Goal: Task Accomplishment & Management: Complete application form

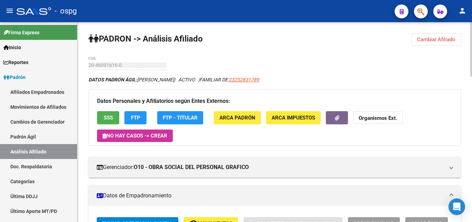
click at [434, 38] on span "Cambiar Afiliado" at bounding box center [436, 39] width 38 height 6
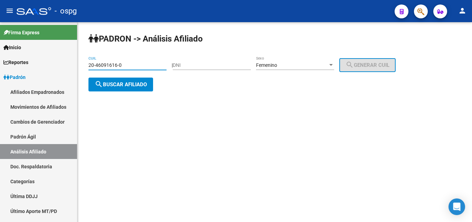
drag, startPoint x: 125, startPoint y: 61, endPoint x: 79, endPoint y: 63, distance: 46.1
click at [76, 63] on mat-sidenav-container "Firma Express Inicio Calendario SSS Instructivos Contacto OS Reportes Ingresos …" at bounding box center [236, 122] width 472 height 200
paste input "7-23615102-1"
type input "27-23615102-1"
click at [120, 83] on span "search Buscar afiliado" at bounding box center [121, 84] width 52 height 6
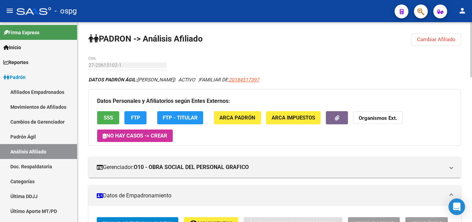
click at [102, 119] on button "SSS" at bounding box center [108, 117] width 22 height 13
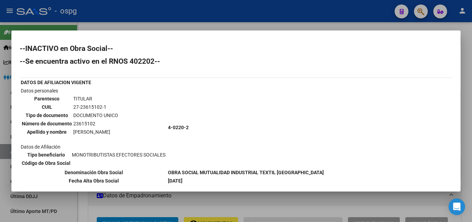
click at [266, 24] on div at bounding box center [236, 111] width 472 height 222
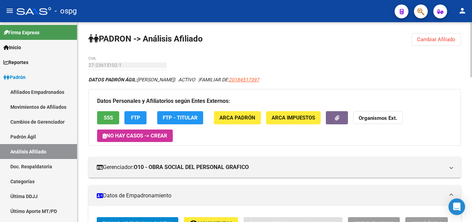
scroll to position [35, 0]
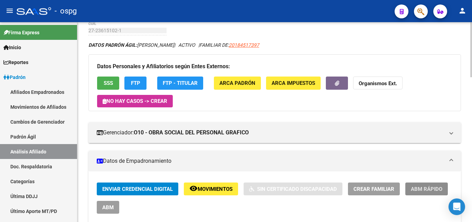
click at [438, 188] on span "ABM Rápido" at bounding box center [426, 189] width 31 height 6
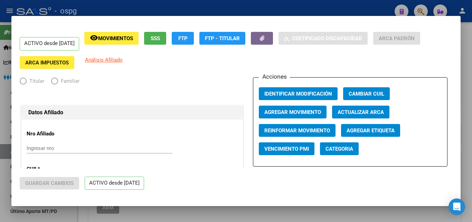
radio input "true"
type input "30-70942857-4"
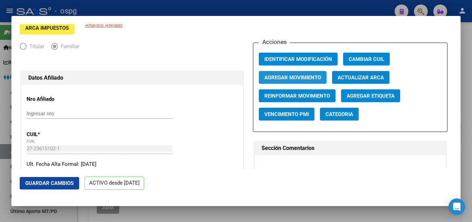
click at [296, 77] on span "Agregar Movimiento" at bounding box center [293, 77] width 57 height 6
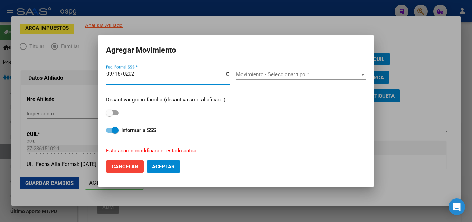
type input "[DATE]"
click at [293, 78] on div "Movimiento - Seleccionar tipo * Movimiento - Seleccionar tipo *" at bounding box center [301, 74] width 130 height 10
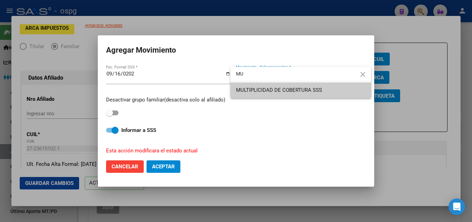
type input "MU"
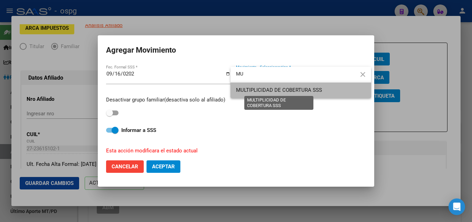
click at [280, 87] on span "MULTIPLICIDAD DE COBERTURA SSS" at bounding box center [279, 90] width 86 height 6
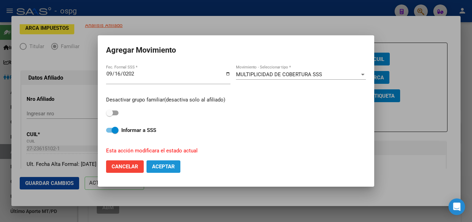
click at [170, 166] on span "Aceptar" at bounding box center [163, 166] width 23 height 6
checkbox input "false"
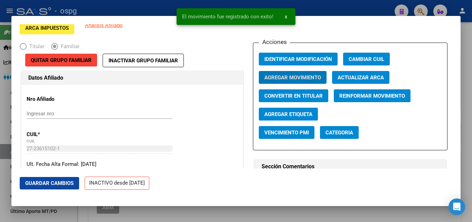
click at [56, 184] on span "Guardar Cambios" at bounding box center [49, 183] width 48 height 6
drag, startPoint x: 468, startPoint y: 105, endPoint x: 468, endPoint y: 100, distance: 4.8
click at [468, 100] on div at bounding box center [236, 111] width 472 height 222
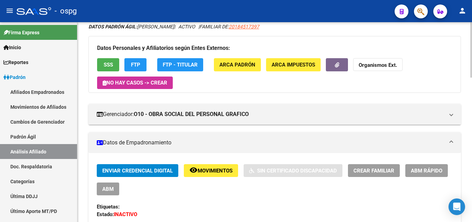
scroll to position [69, 0]
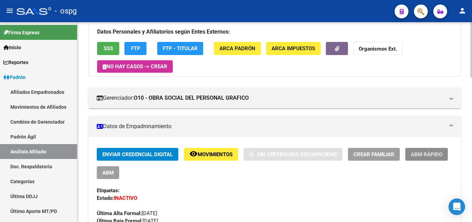
click at [421, 159] on button "ABM Rápido" at bounding box center [427, 154] width 43 height 13
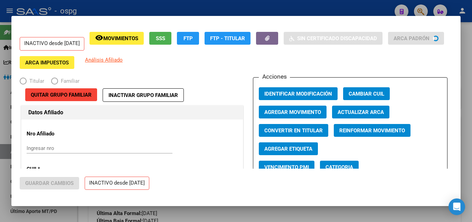
radio input "true"
type input "30-70942857-4"
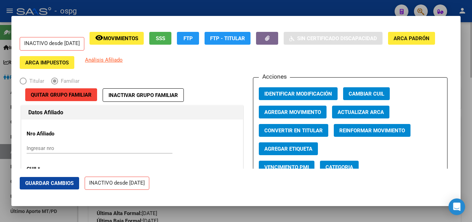
drag, startPoint x: 465, startPoint y: 102, endPoint x: 380, endPoint y: 101, distance: 84.4
click at [465, 102] on div at bounding box center [236, 111] width 472 height 222
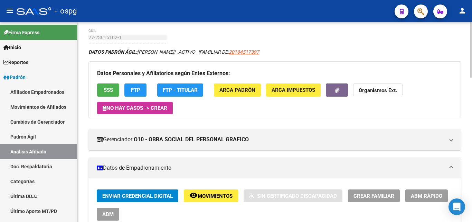
scroll to position [0, 0]
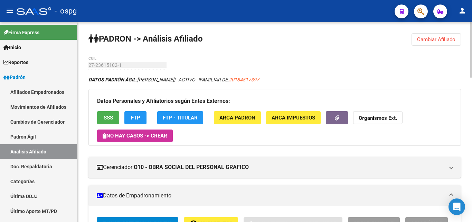
click at [440, 40] on span "Cambiar Afiliado" at bounding box center [436, 39] width 38 height 6
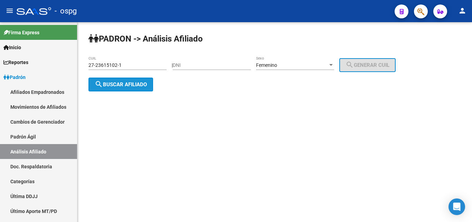
click at [142, 87] on button "search Buscar afiliado" at bounding box center [121, 84] width 65 height 14
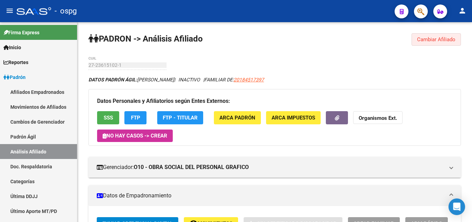
click at [434, 34] on button "Cambiar Afiliado" at bounding box center [436, 39] width 49 height 12
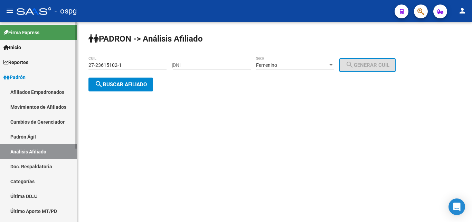
drag, startPoint x: 79, startPoint y: 65, endPoint x: 63, endPoint y: 64, distance: 15.6
click at [63, 64] on mat-sidenav-container "Firma Express Inicio Calendario SSS Instructivos Contacto OS Reportes Ingresos …" at bounding box center [236, 122] width 472 height 200
paste input "18400086-0"
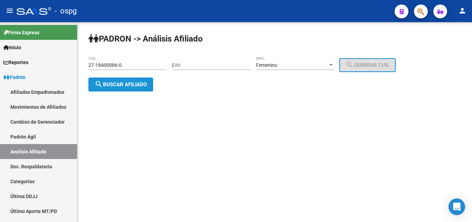
click at [127, 85] on span "search Buscar afiliado" at bounding box center [121, 84] width 52 height 6
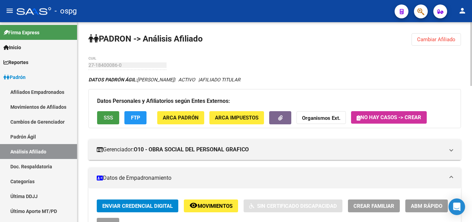
click at [109, 121] on button "SSS" at bounding box center [108, 117] width 22 height 13
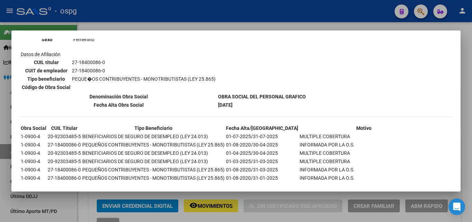
scroll to position [168, 0]
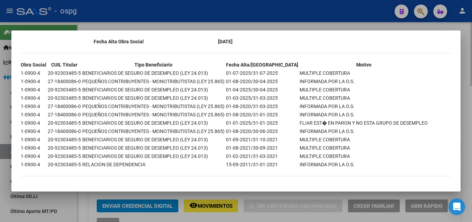
click at [471, 92] on div at bounding box center [236, 111] width 472 height 222
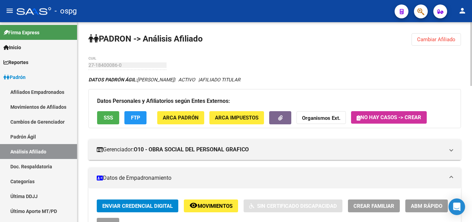
click at [135, 120] on span "FTP" at bounding box center [135, 118] width 9 height 6
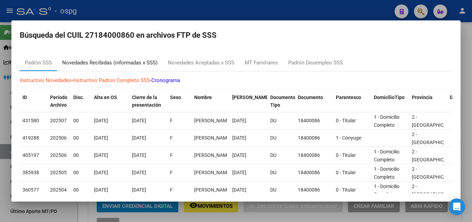
click at [117, 59] on div "Novedades Recibidas (informadas x SSS)" at bounding box center [109, 63] width 95 height 8
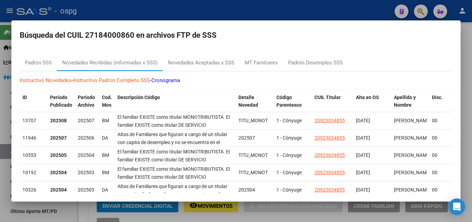
click at [469, 94] on div at bounding box center [236, 111] width 472 height 222
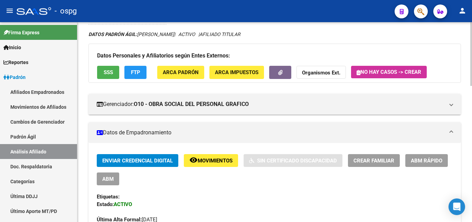
scroll to position [35, 0]
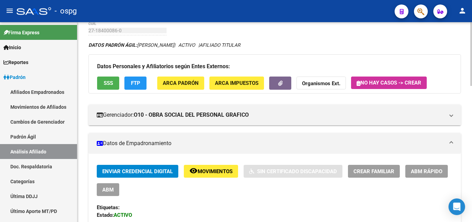
click at [135, 87] on button "FTP" at bounding box center [135, 82] width 22 height 13
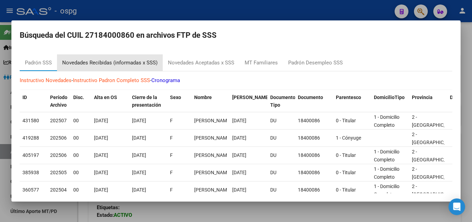
click at [113, 59] on div "Novedades Recibidas (informadas x SSS)" at bounding box center [109, 63] width 95 height 8
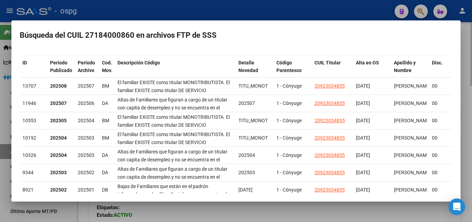
click at [468, 153] on div at bounding box center [236, 111] width 472 height 222
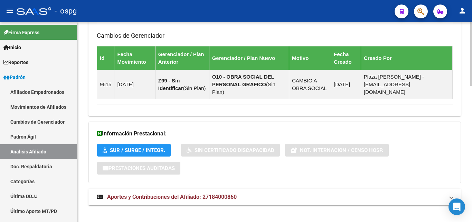
drag, startPoint x: 256, startPoint y: 191, endPoint x: 260, endPoint y: 186, distance: 5.9
click at [258, 193] on mat-panel-title "Aportes y Contribuciones del Afiliado: 27184000860" at bounding box center [271, 197] width 348 height 8
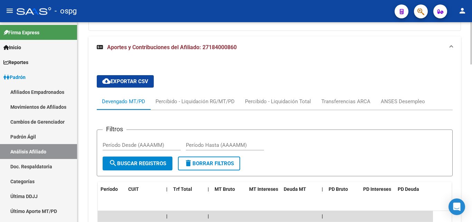
scroll to position [605, 0]
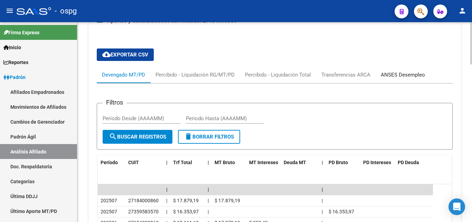
click at [397, 71] on div "ANSES Desempleo" at bounding box center [403, 74] width 55 height 17
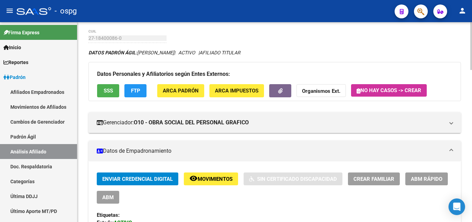
scroll to position [0, 0]
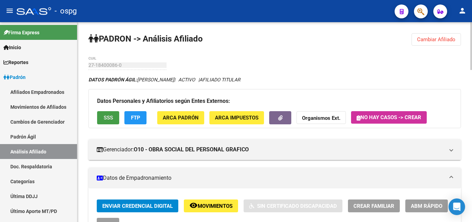
click at [106, 116] on span "SSS" at bounding box center [108, 118] width 9 height 6
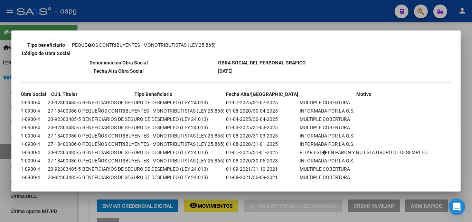
scroll to position [168, 0]
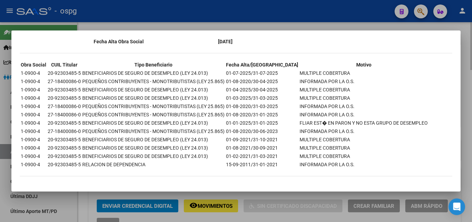
click at [468, 135] on div at bounding box center [236, 111] width 472 height 222
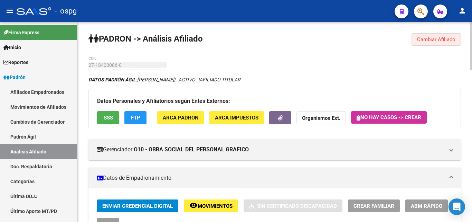
click at [437, 40] on span "Cambiar Afiliado" at bounding box center [436, 39] width 38 height 6
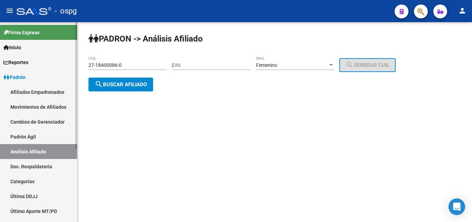
drag, startPoint x: 132, startPoint y: 64, endPoint x: 32, endPoint y: 68, distance: 100.0
click at [32, 68] on mat-sidenav-container "Firma Express Inicio Calendario SSS Instructivos Contacto OS Reportes Ingresos …" at bounding box center [236, 122] width 472 height 200
drag, startPoint x: 128, startPoint y: 68, endPoint x: 17, endPoint y: 65, distance: 111.0
click at [17, 65] on mat-sidenav-container "Firma Express Inicio Calendario SSS Instructivos Contacto OS Reportes Ingresos …" at bounding box center [236, 122] width 472 height 200
paste input "0-26996997-1"
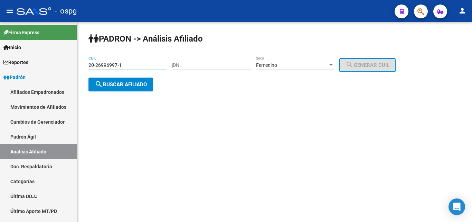
type input "20-26996997-1"
click at [143, 84] on span "search Buscar afiliado" at bounding box center [121, 84] width 52 height 6
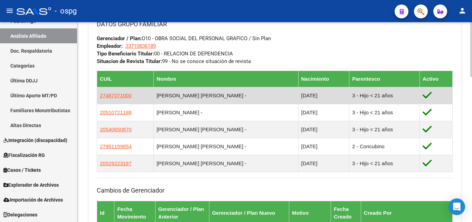
scroll to position [357, 0]
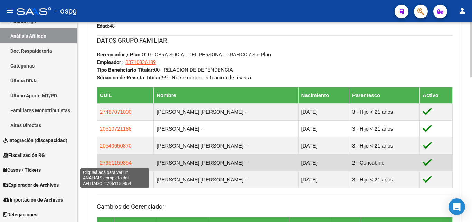
click at [112, 162] on span "27951159854" at bounding box center [116, 162] width 32 height 6
type textarea "27951159854"
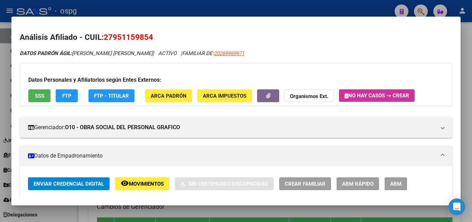
click at [44, 93] on span "SSS" at bounding box center [39, 96] width 9 height 6
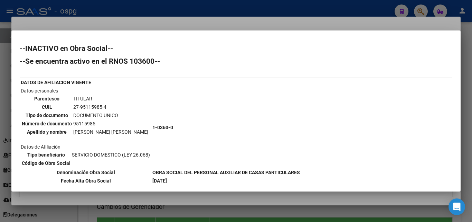
click at [471, 61] on div at bounding box center [236, 111] width 472 height 222
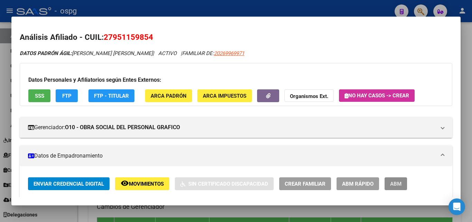
click at [402, 188] on button "ABM" at bounding box center [396, 183] width 22 height 13
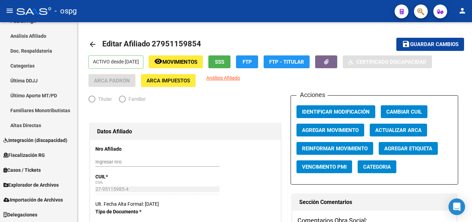
radio input "true"
type input "33-71083618-9"
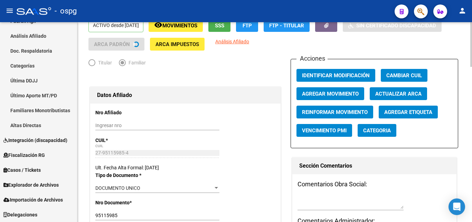
scroll to position [173, 0]
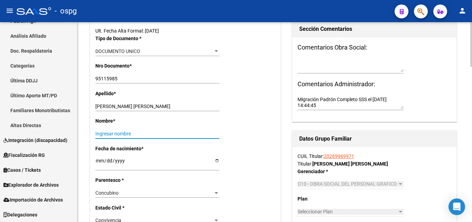
click at [119, 134] on input "Ingresar nombre" at bounding box center [157, 134] width 124 height 6
type input "[PERSON_NAME]"
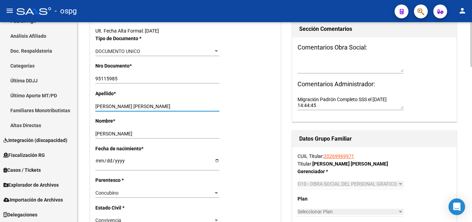
drag, startPoint x: 133, startPoint y: 104, endPoint x: 174, endPoint y: 107, distance: 40.6
click at [170, 107] on input "[PERSON_NAME] [PERSON_NAME]" at bounding box center [157, 106] width 124 height 6
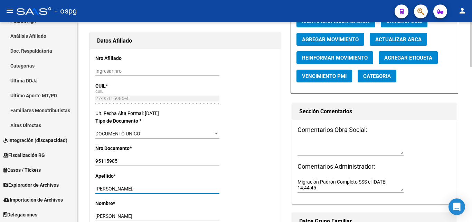
scroll to position [0, 0]
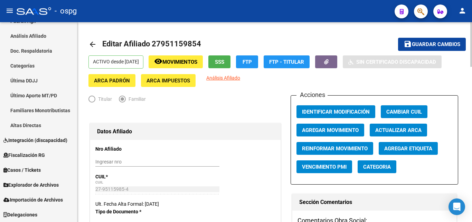
type input "[PERSON_NAME],"
click at [334, 126] on button "Agregar Movimiento" at bounding box center [331, 129] width 68 height 13
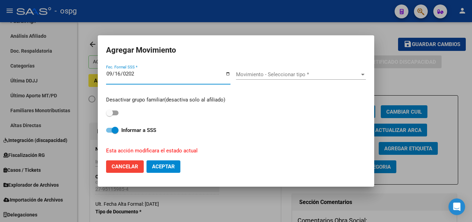
type input "[DATE]"
click at [300, 73] on span "Movimiento - Seleccionar tipo *" at bounding box center [298, 74] width 124 height 6
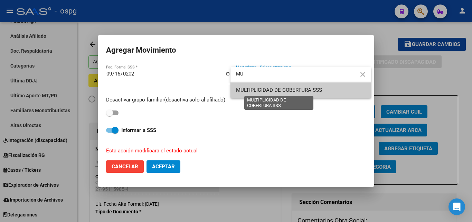
type input "MU"
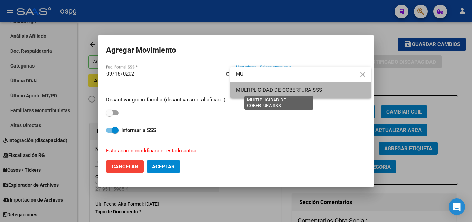
drag, startPoint x: 257, startPoint y: 91, endPoint x: 320, endPoint y: 125, distance: 71.8
click at [270, 96] on span "MULTIPLICIDAD DE COBERTURA SSS" at bounding box center [301, 90] width 130 height 16
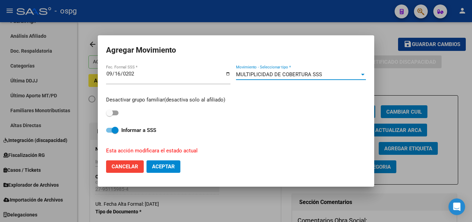
click at [159, 163] on span "Aceptar" at bounding box center [163, 166] width 23 height 6
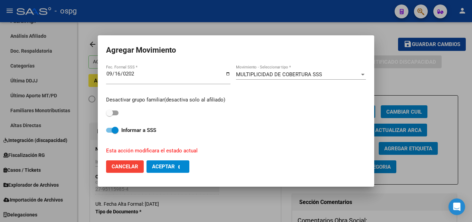
checkbox input "false"
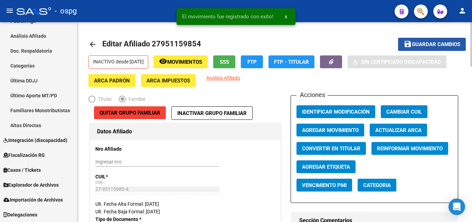
click at [429, 41] on span "Guardar cambios" at bounding box center [436, 44] width 48 height 6
click at [93, 44] on mat-icon "arrow_back" at bounding box center [93, 44] width 8 height 8
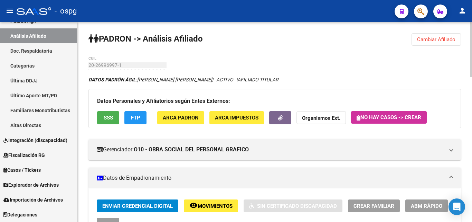
click at [431, 37] on span "Cambiar Afiliado" at bounding box center [436, 39] width 38 height 6
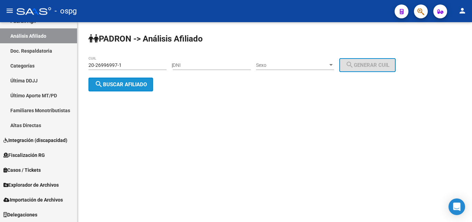
click at [149, 89] on button "search Buscar afiliado" at bounding box center [121, 84] width 65 height 14
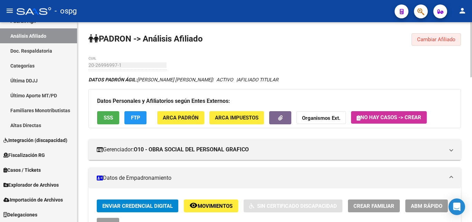
click at [447, 35] on button "Cambiar Afiliado" at bounding box center [436, 39] width 49 height 12
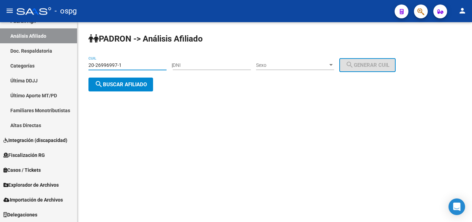
drag, startPoint x: 146, startPoint y: 64, endPoint x: 111, endPoint y: 67, distance: 35.4
click at [83, 67] on div "PADRON -> Análisis Afiliado 20-26996997-1 CUIL | DNI Sexo Sexo search Generar C…" at bounding box center [274, 67] width 395 height 91
paste input "7-22310909-3"
type input "27-22310909-3"
click at [143, 81] on span "search Buscar afiliado" at bounding box center [121, 84] width 52 height 6
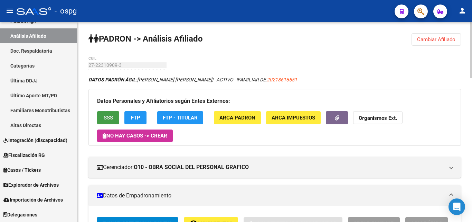
click at [101, 116] on button "SSS" at bounding box center [108, 117] width 22 height 13
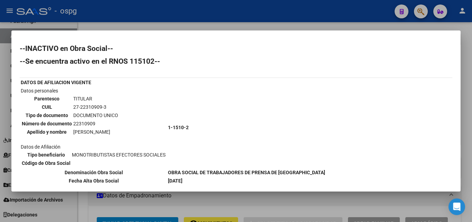
click at [466, 91] on div at bounding box center [236, 111] width 472 height 222
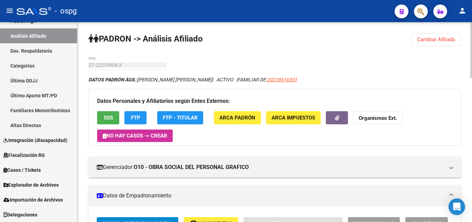
scroll to position [104, 0]
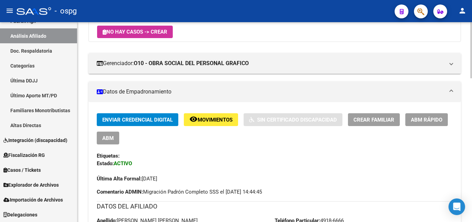
click at [430, 113] on button "ABM Rápido" at bounding box center [427, 119] width 43 height 13
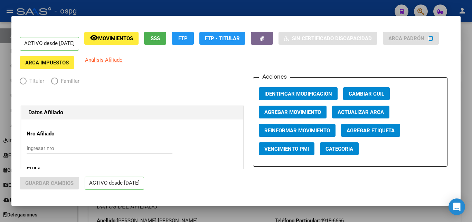
radio input "true"
type input "30-57498450-1"
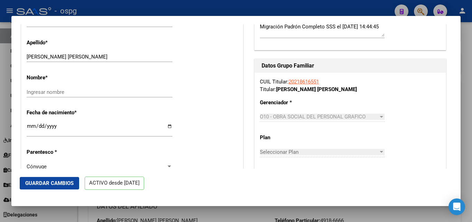
scroll to position [242, 0]
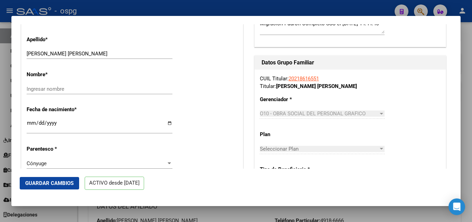
drag, startPoint x: 44, startPoint y: 90, endPoint x: 49, endPoint y: 92, distance: 5.7
click at [48, 92] on div "Ingresar nombre" at bounding box center [100, 89] width 146 height 10
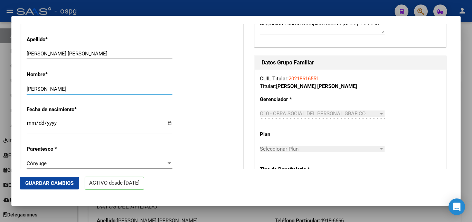
type input "[PERSON_NAME]"
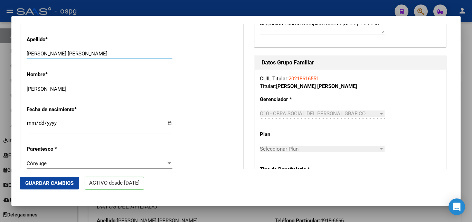
drag, startPoint x: 92, startPoint y: 52, endPoint x: 59, endPoint y: 45, distance: 33.6
click at [59, 45] on div "Apellido * [PERSON_NAME] [PERSON_NAME] Ingresar apellido" at bounding box center [132, 47] width 211 height 35
drag, startPoint x: 91, startPoint y: 52, endPoint x: 41, endPoint y: 55, distance: 49.2
click at [41, 55] on input "[PERSON_NAME], PATRIH" at bounding box center [100, 53] width 146 height 6
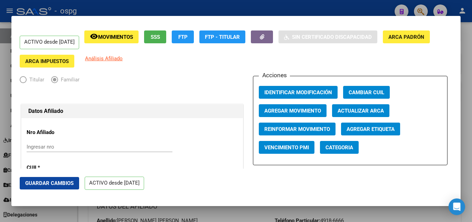
scroll to position [0, 0]
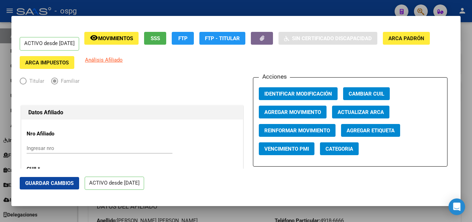
type input "[PERSON_NAME]"
click at [279, 112] on span "Agregar Movimiento" at bounding box center [293, 112] width 57 height 6
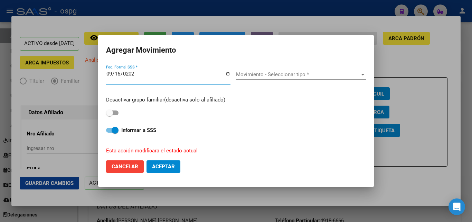
type input "[DATE]"
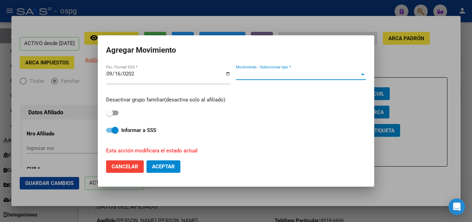
click at [270, 74] on span "Movimiento - Seleccionar tipo *" at bounding box center [298, 74] width 124 height 6
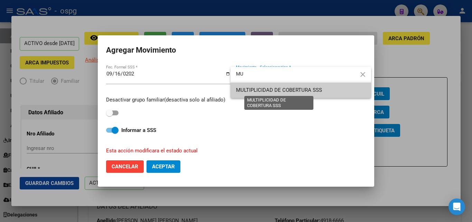
type input "MU"
click at [270, 91] on span "MULTIPLICIDAD DE COBERTURA SSS" at bounding box center [279, 90] width 86 height 6
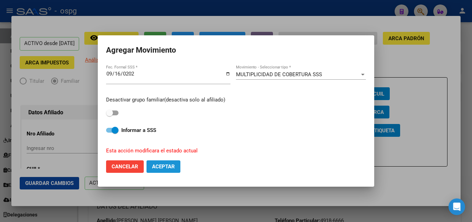
click at [166, 167] on span "Aceptar" at bounding box center [163, 166] width 23 height 6
checkbox input "false"
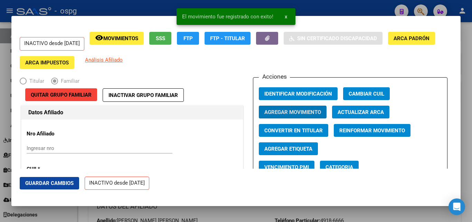
click at [33, 183] on span "Guardar Cambios" at bounding box center [49, 183] width 48 height 6
click at [465, 64] on div at bounding box center [236, 111] width 472 height 222
